Goal: Information Seeking & Learning: Learn about a topic

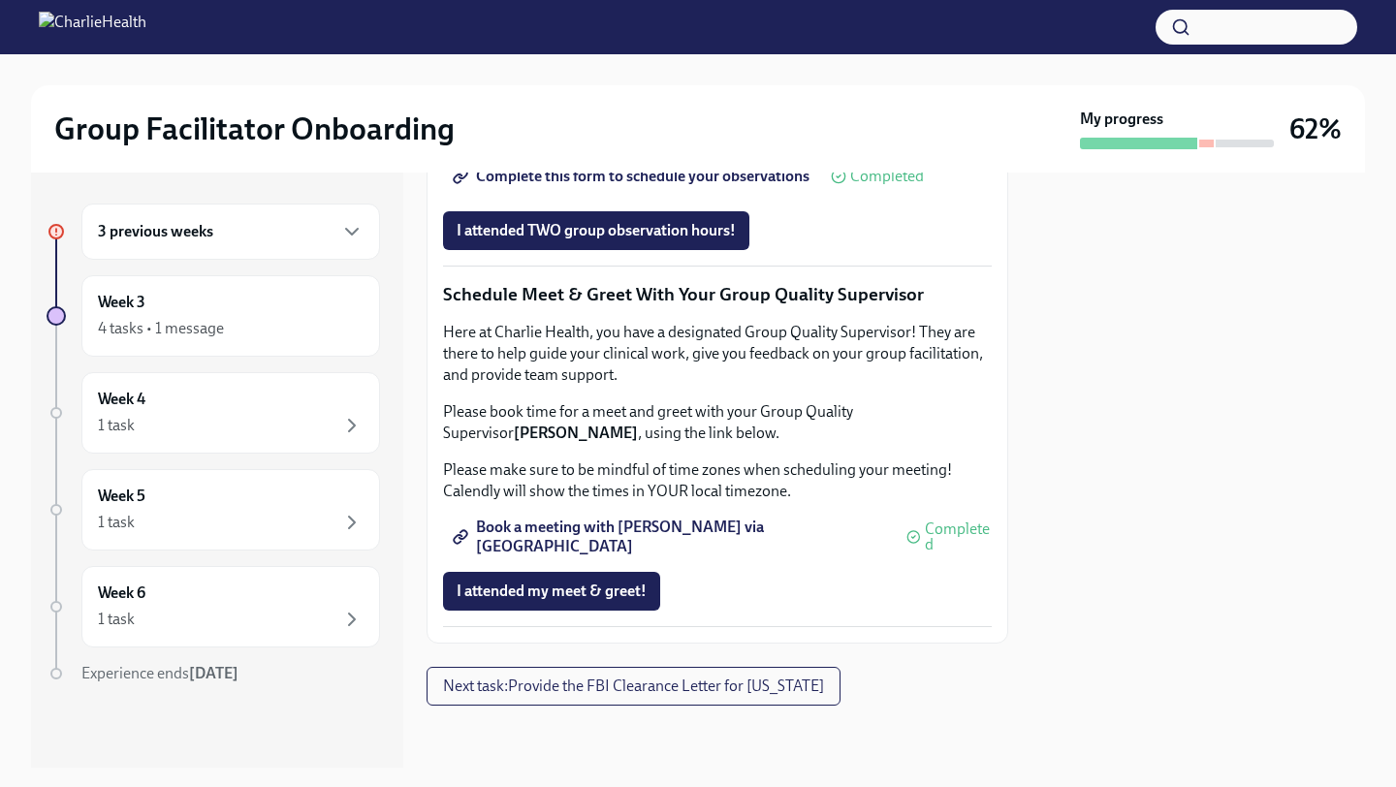
scroll to position [1752, 0]
click at [580, 250] on button "I attended TWO group observation hours!" at bounding box center [596, 230] width 306 height 39
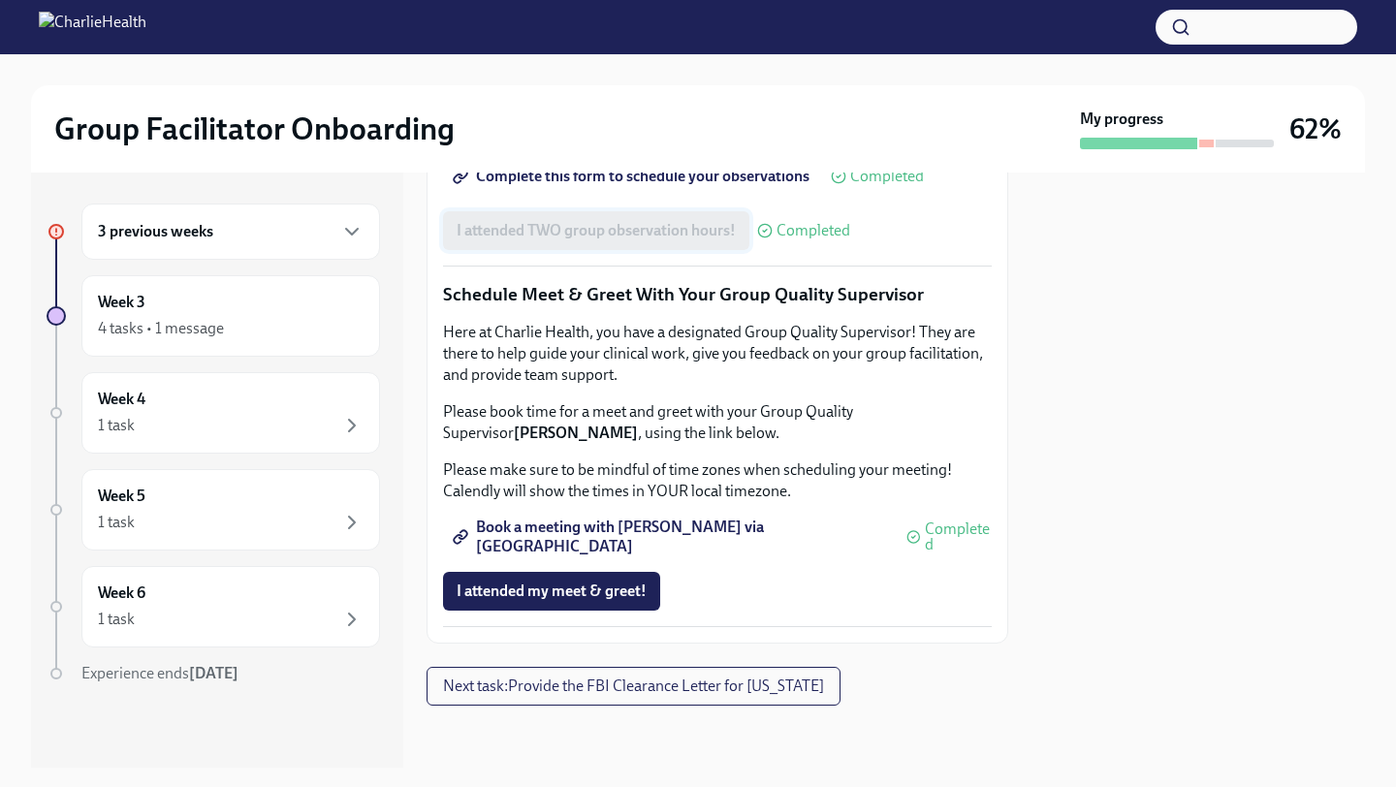
scroll to position [1891, 0]
click at [229, 241] on div "3 previous weeks" at bounding box center [231, 231] width 266 height 23
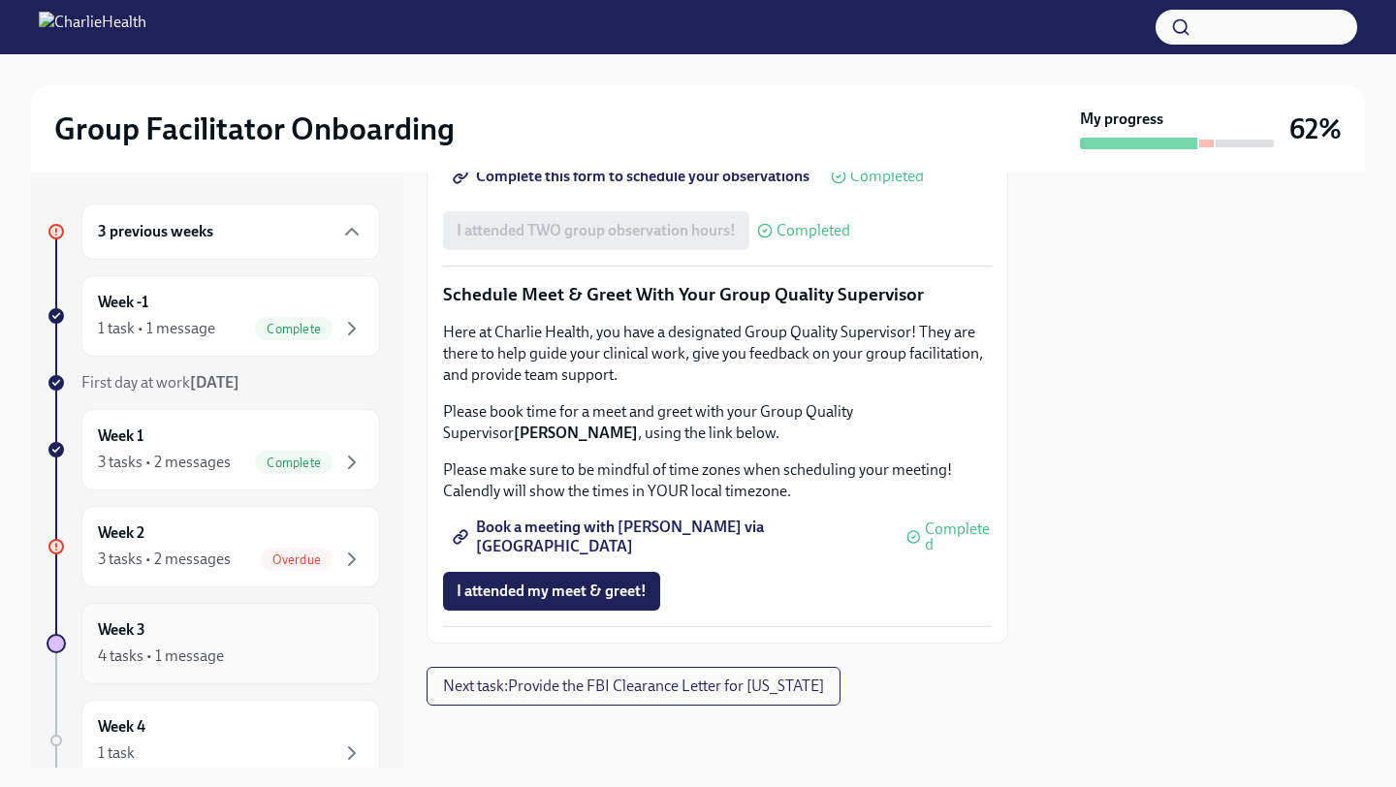
click at [238, 620] on div "Week 3 4 tasks • 1 message" at bounding box center [231, 644] width 266 height 48
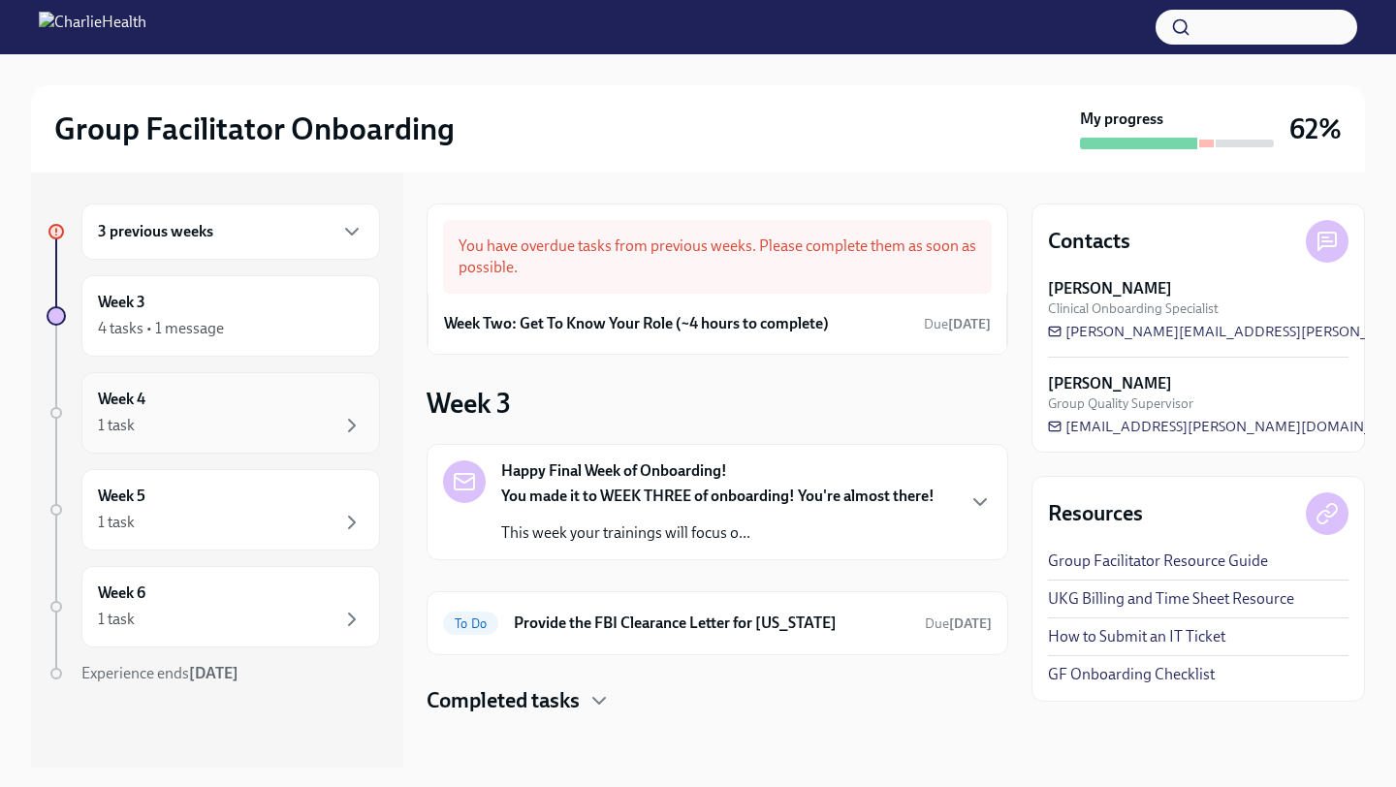
click at [179, 424] on div "1 task" at bounding box center [231, 425] width 266 height 23
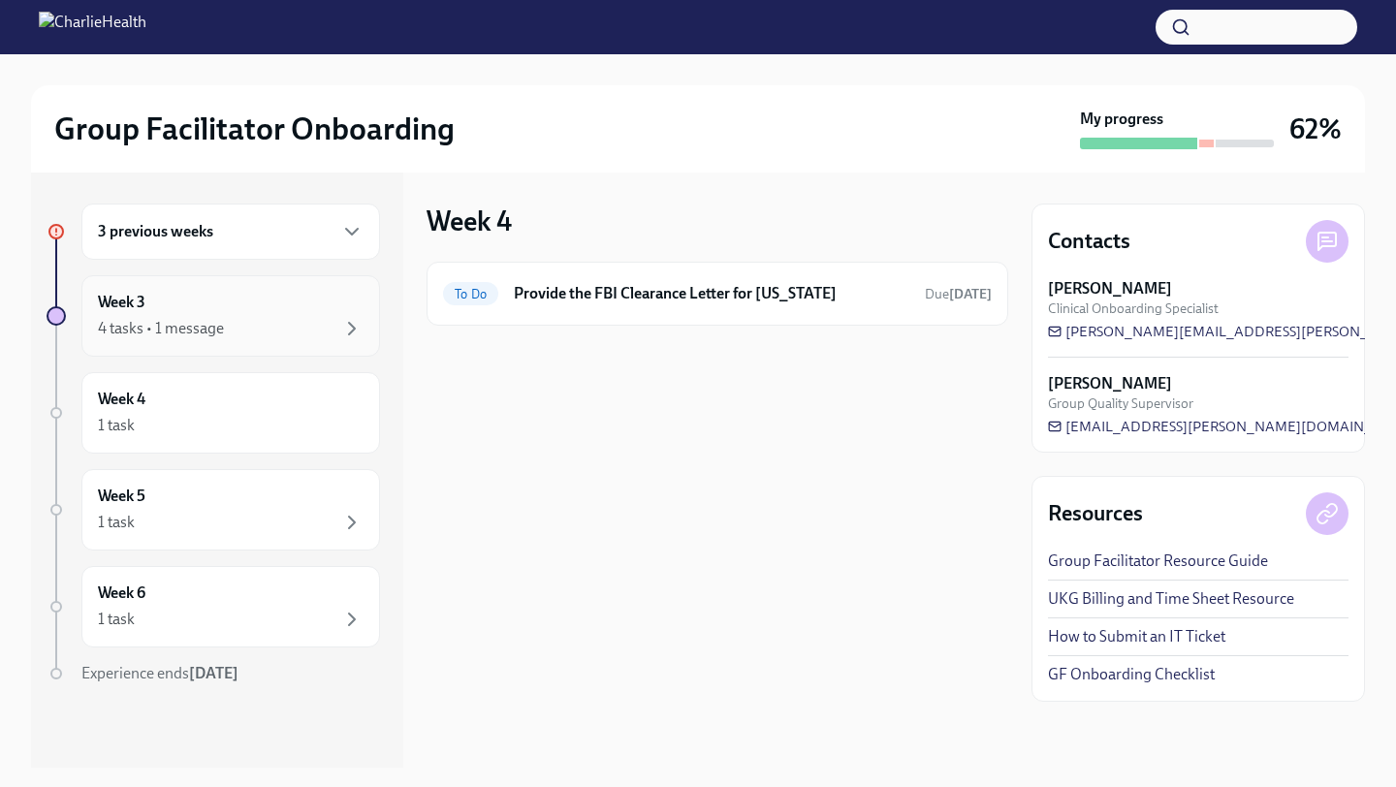
click at [175, 342] on div "Week 3 4 tasks • 1 message" at bounding box center [230, 315] width 299 height 81
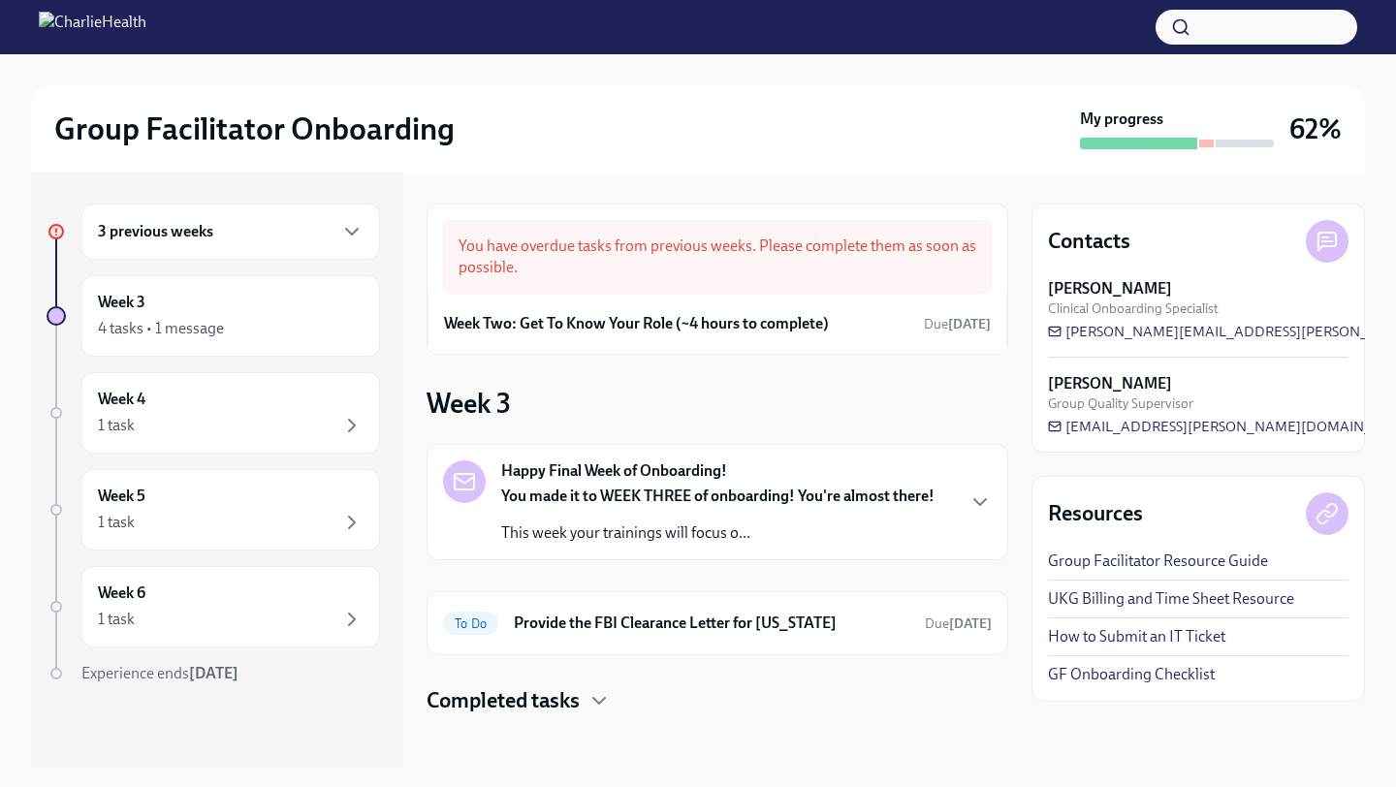
scroll to position [10, 0]
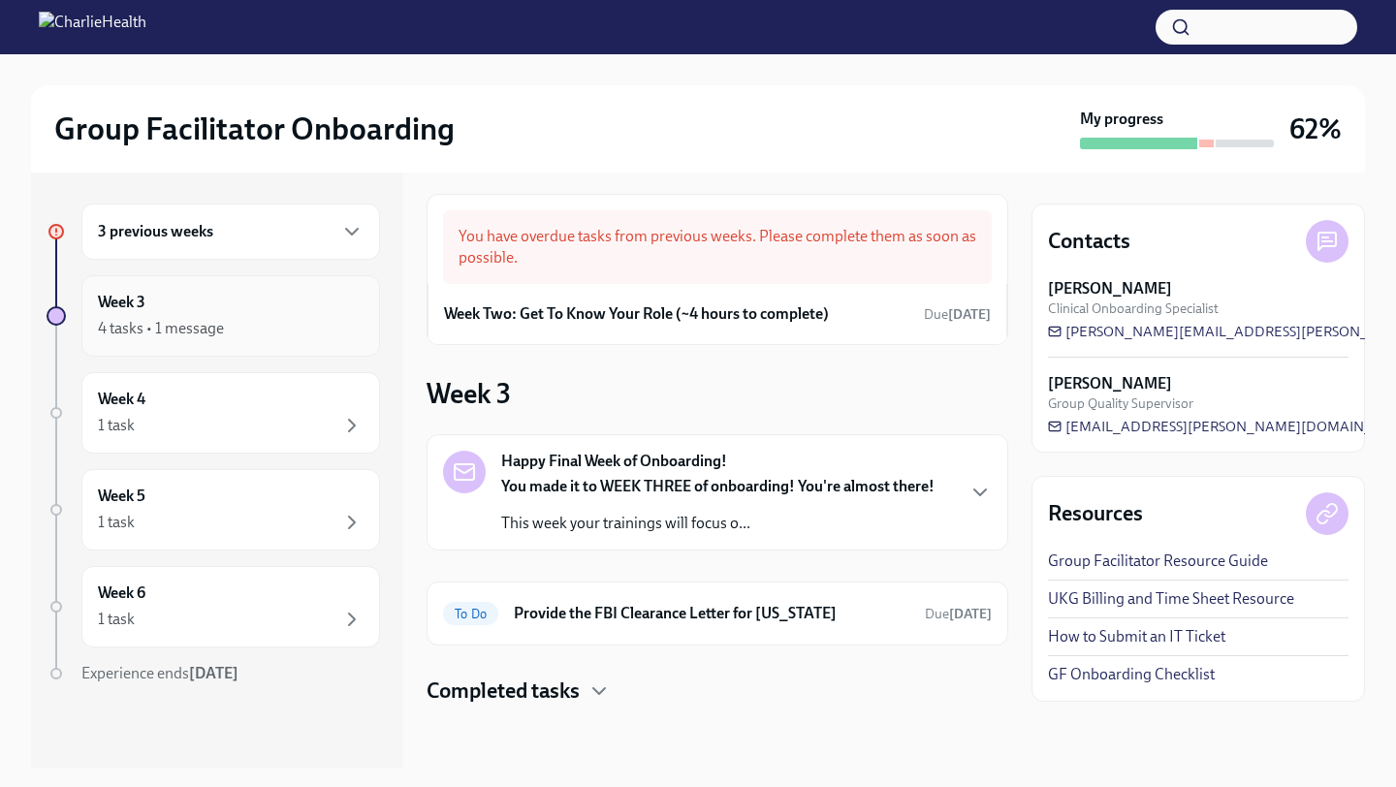
click at [172, 336] on div "4 tasks • 1 message" at bounding box center [161, 328] width 126 height 21
click at [199, 231] on h6 "3 previous weeks" at bounding box center [155, 231] width 115 height 21
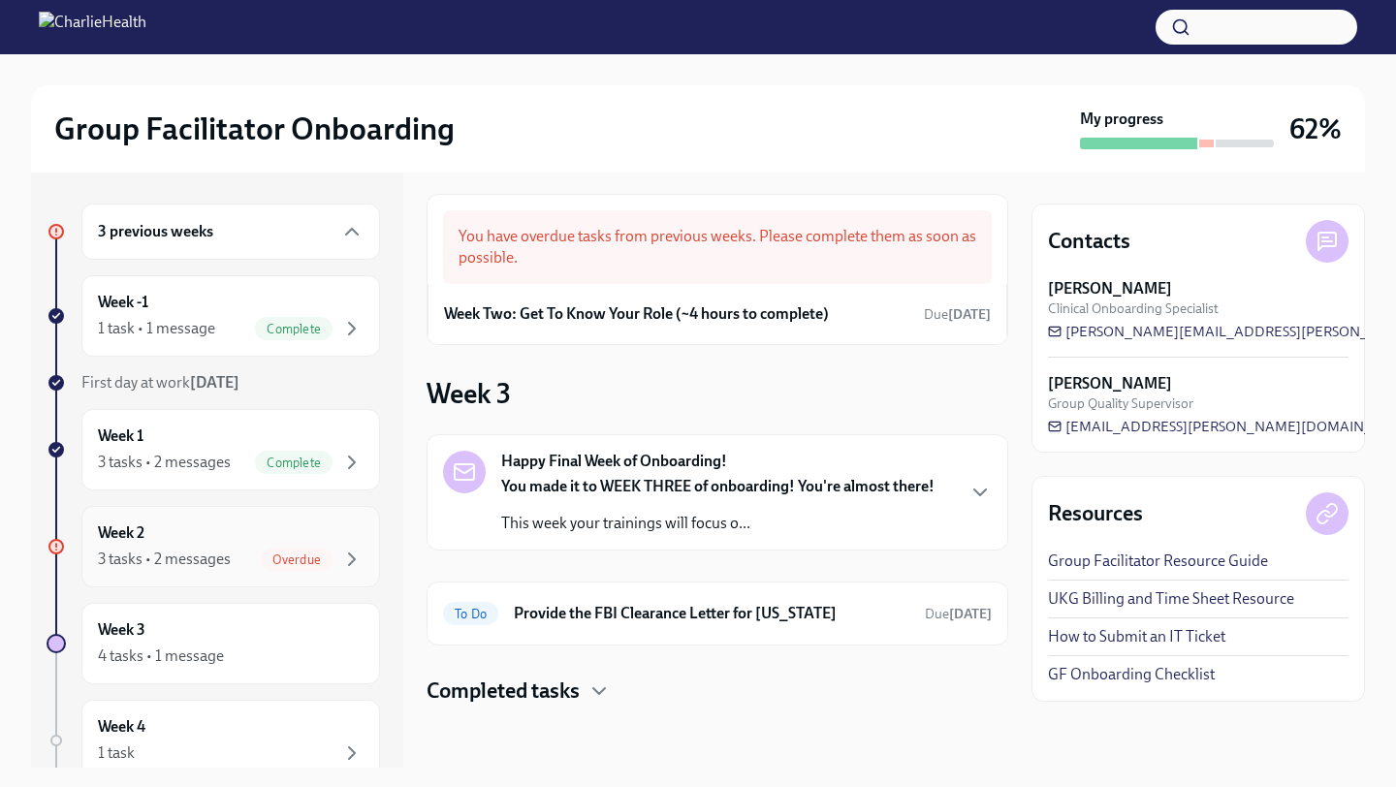
click at [177, 555] on div "3 tasks • 2 messages" at bounding box center [164, 559] width 133 height 21
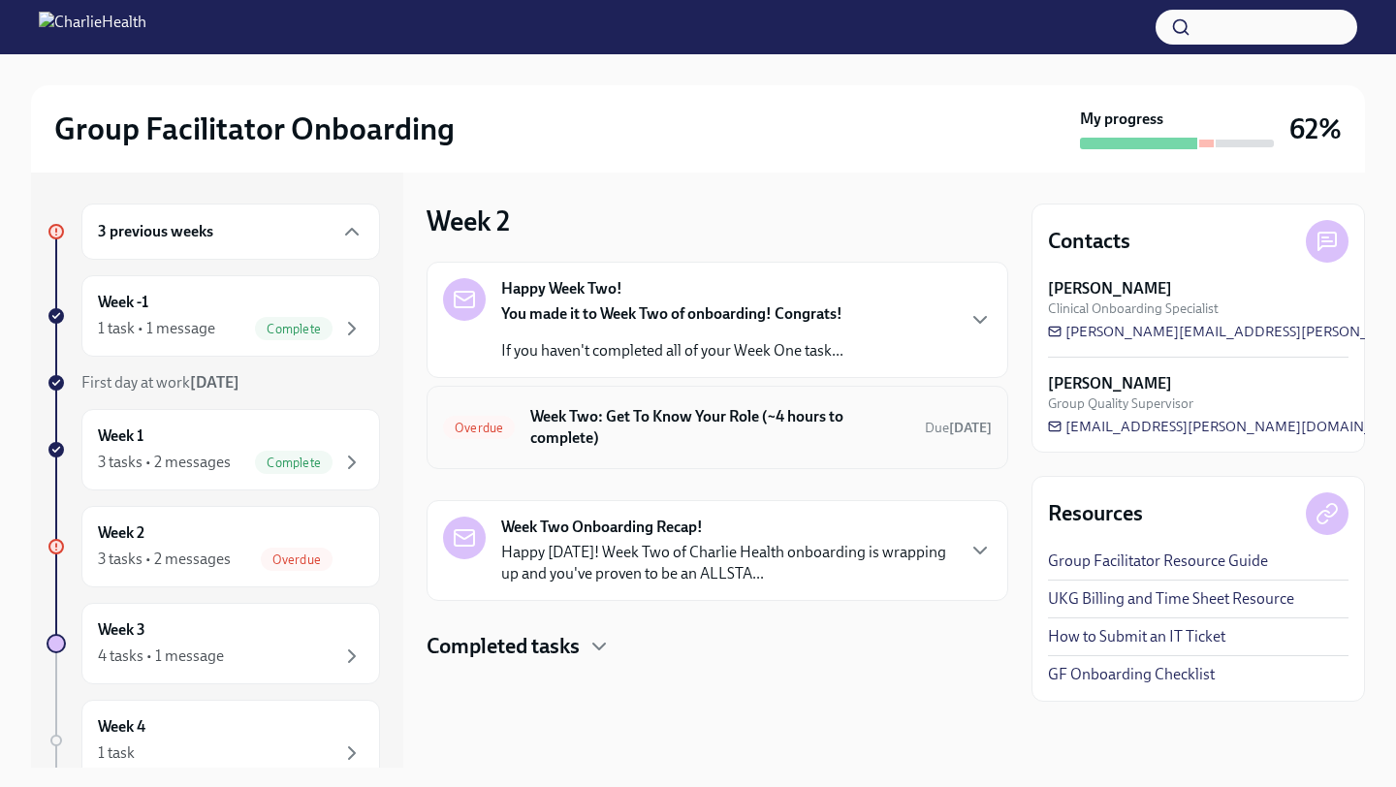
click at [597, 436] on h6 "Week Two: Get To Know Your Role (~4 hours to complete)" at bounding box center [719, 427] width 379 height 43
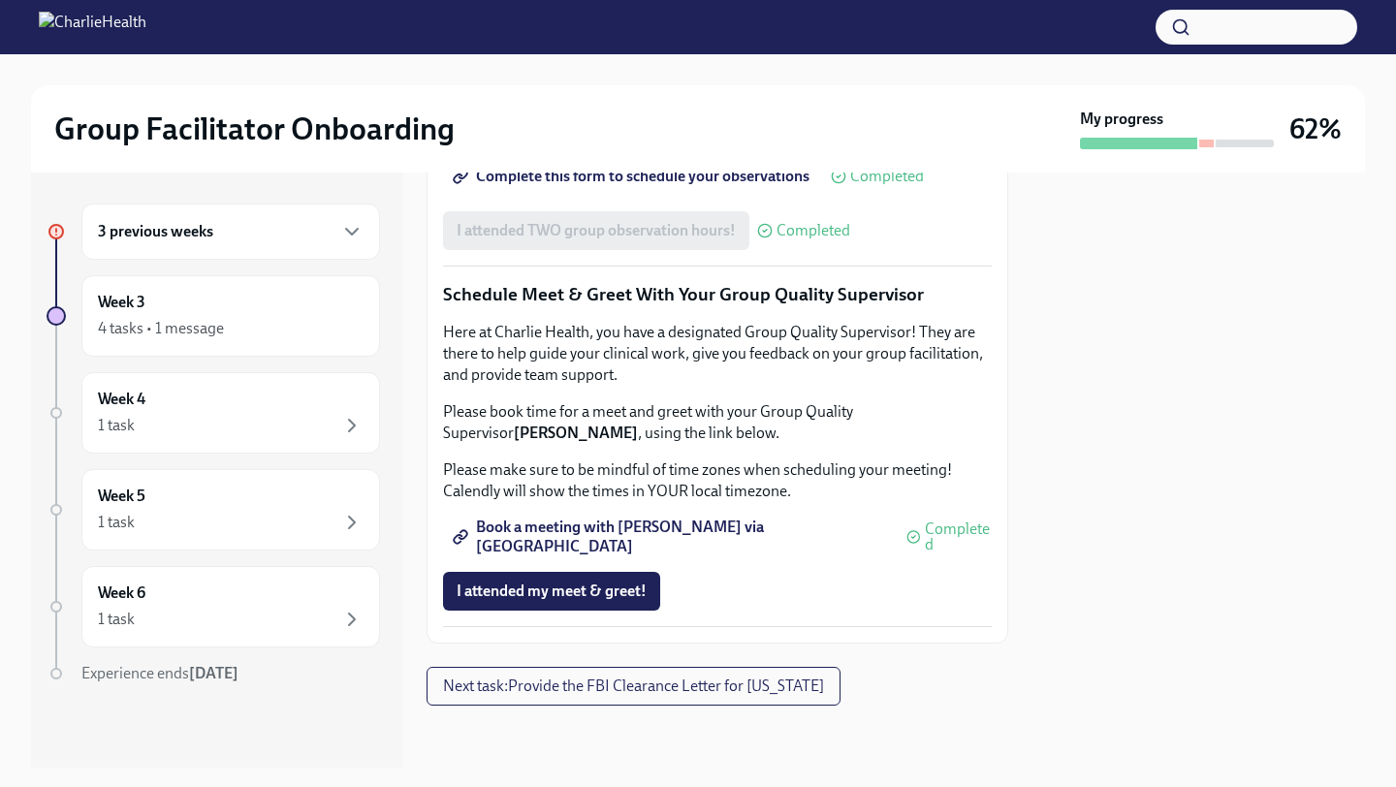
scroll to position [1891, 0]
click at [222, 325] on div "4 tasks • 1 message" at bounding box center [161, 328] width 126 height 21
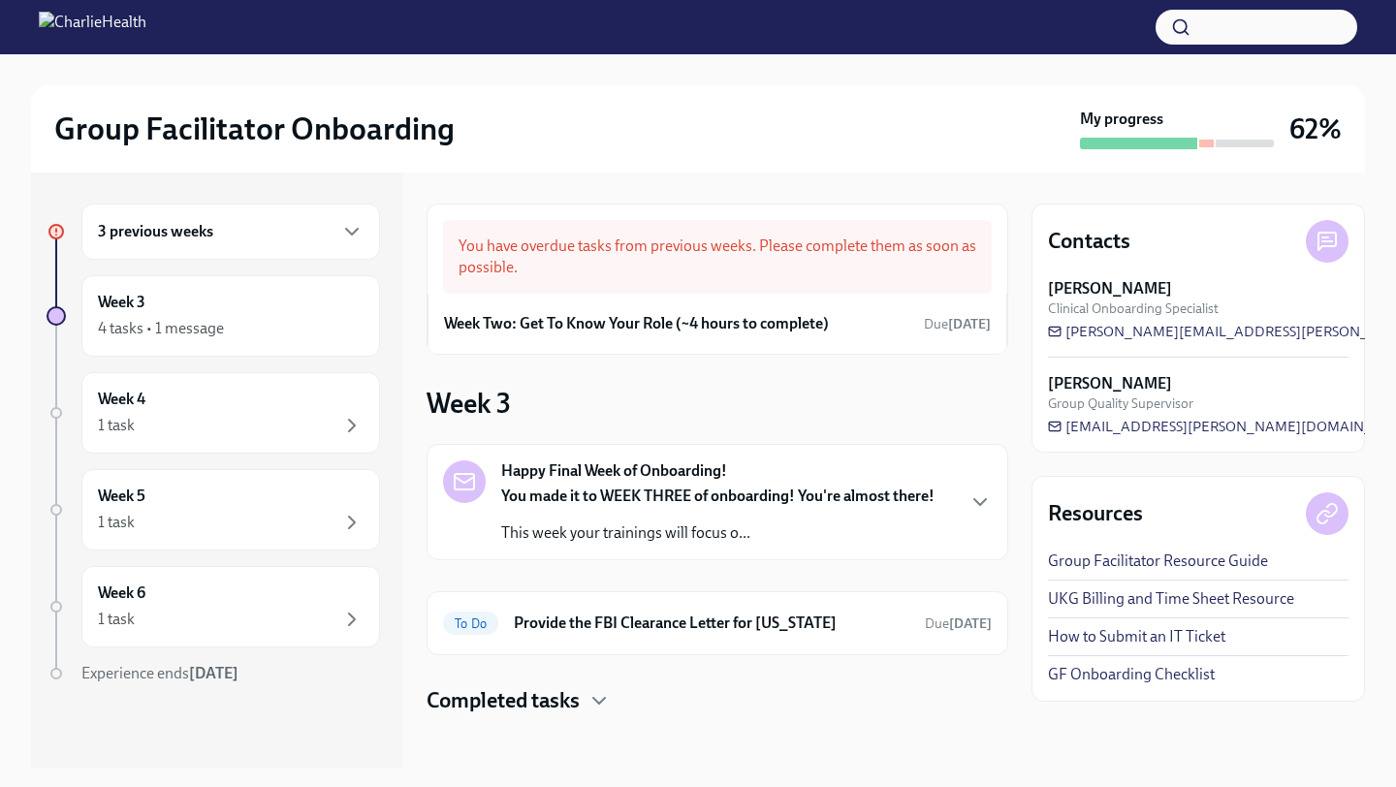
click at [247, 241] on div "3 previous weeks" at bounding box center [231, 231] width 266 height 23
